Goal: Task Accomplishment & Management: Use online tool/utility

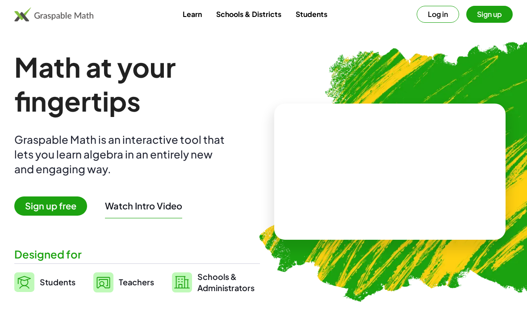
scroll to position [10, 0]
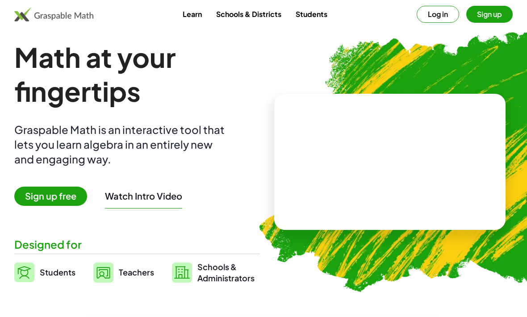
click at [47, 203] on span "Sign up free" at bounding box center [50, 196] width 73 height 19
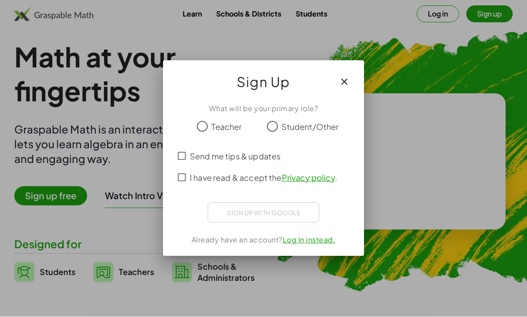
click at [323, 122] on span "Student/Other" at bounding box center [311, 127] width 58 height 12
click at [307, 213] on div "تسجيل الدخول باستخدام حساب Google (يفتح الرابط في علامة تبويب جديدة)" at bounding box center [264, 212] width 104 height 20
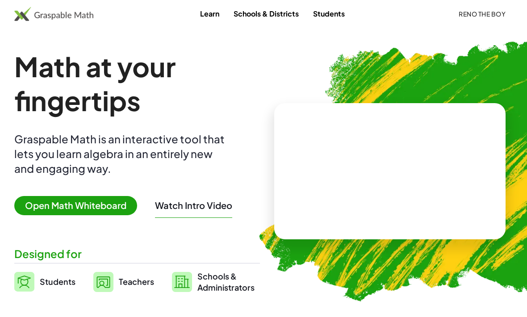
scroll to position [10, 0]
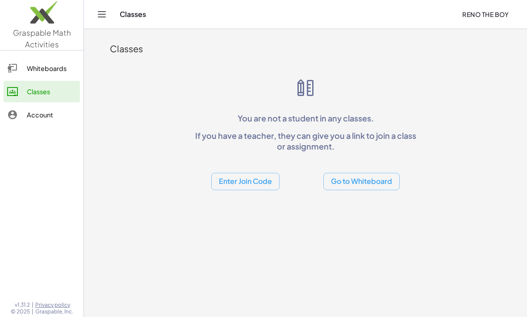
click at [55, 77] on link "Whiteboards" at bounding box center [42, 68] width 76 height 21
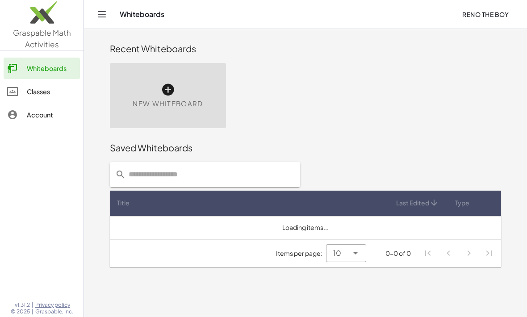
click at [160, 113] on div "New Whiteboard" at bounding box center [168, 95] width 116 height 65
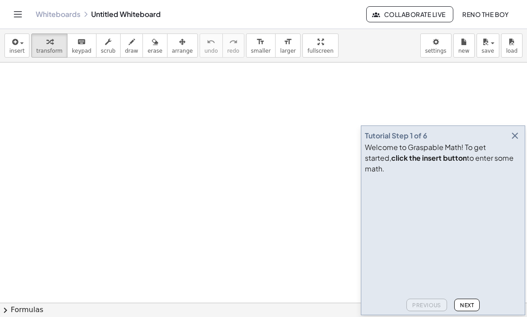
click at [21, 50] on span "insert" at bounding box center [16, 51] width 15 height 6
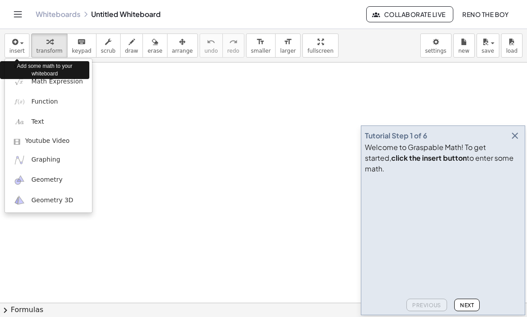
click at [45, 77] on div "Add some math to your whiteboard" at bounding box center [44, 70] width 89 height 18
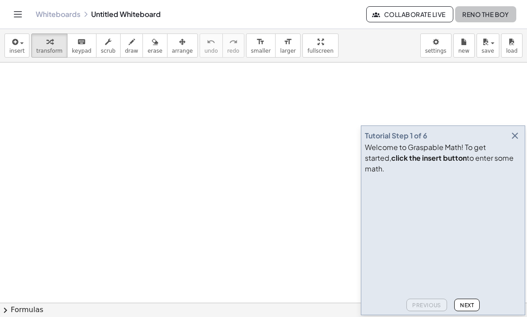
click at [458, 30] on div "insert select one: Math Expression Function Text Youtube Video Graphing Geometr…" at bounding box center [263, 46] width 527 height 34
click at [157, 17] on div "Whiteboards Untitled Whiteboard" at bounding box center [201, 14] width 331 height 9
